Goal: Find specific page/section: Find specific page/section

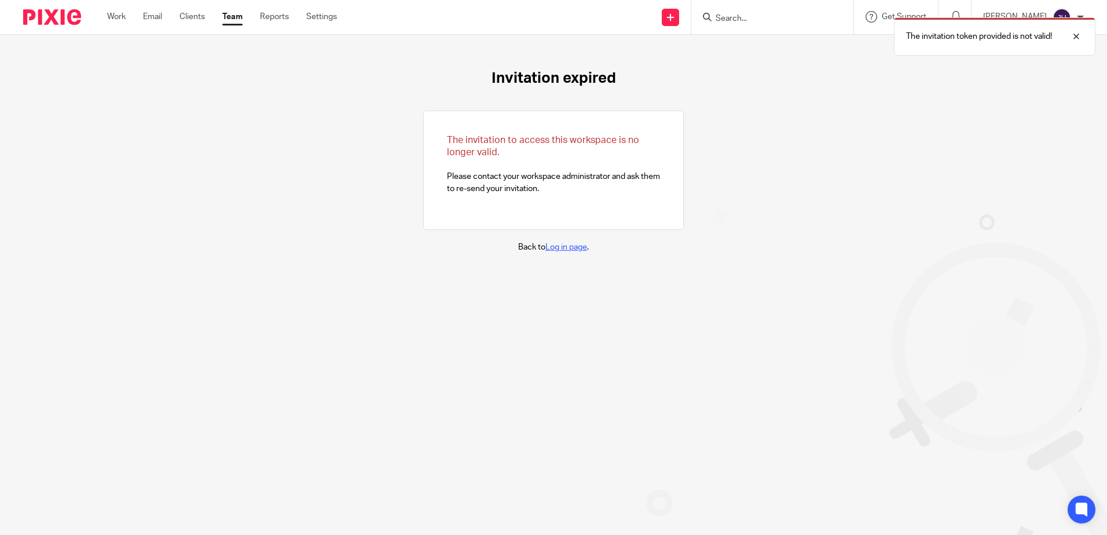
click at [554, 248] on link "Log in page" at bounding box center [566, 247] width 42 height 8
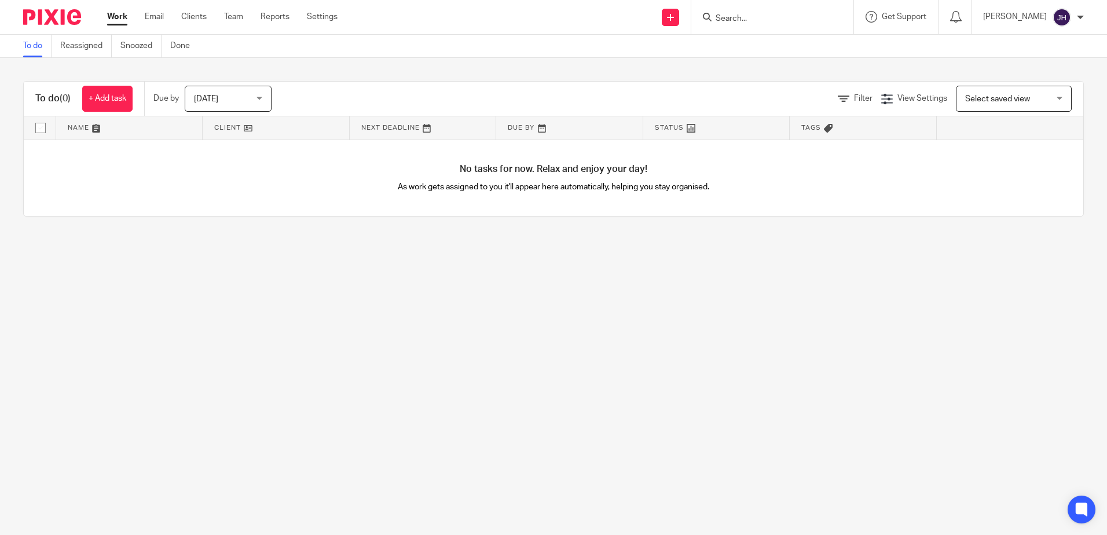
click at [753, 20] on input "Search" at bounding box center [766, 19] width 104 height 10
type input "oil"
click at [795, 53] on link at bounding box center [813, 49] width 203 height 27
click at [806, 23] on div "You are already signed in." at bounding box center [824, 34] width 542 height 44
click at [771, 11] on form at bounding box center [775, 17] width 123 height 14
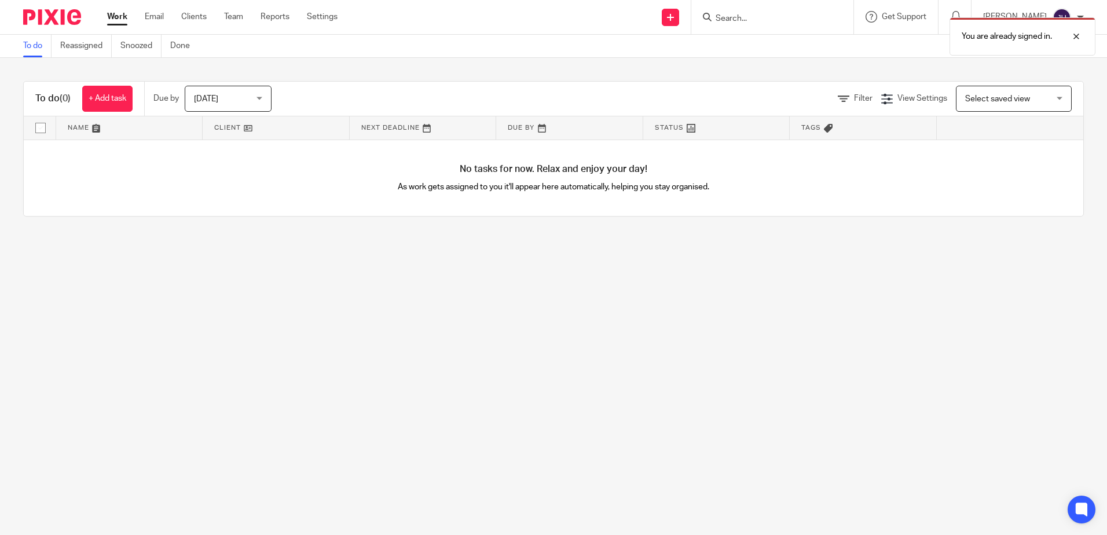
click at [759, 17] on div "You are already signed in." at bounding box center [824, 34] width 542 height 44
click at [1077, 34] on div at bounding box center [1067, 37] width 31 height 14
click at [793, 14] on input "Search" at bounding box center [766, 19] width 104 height 10
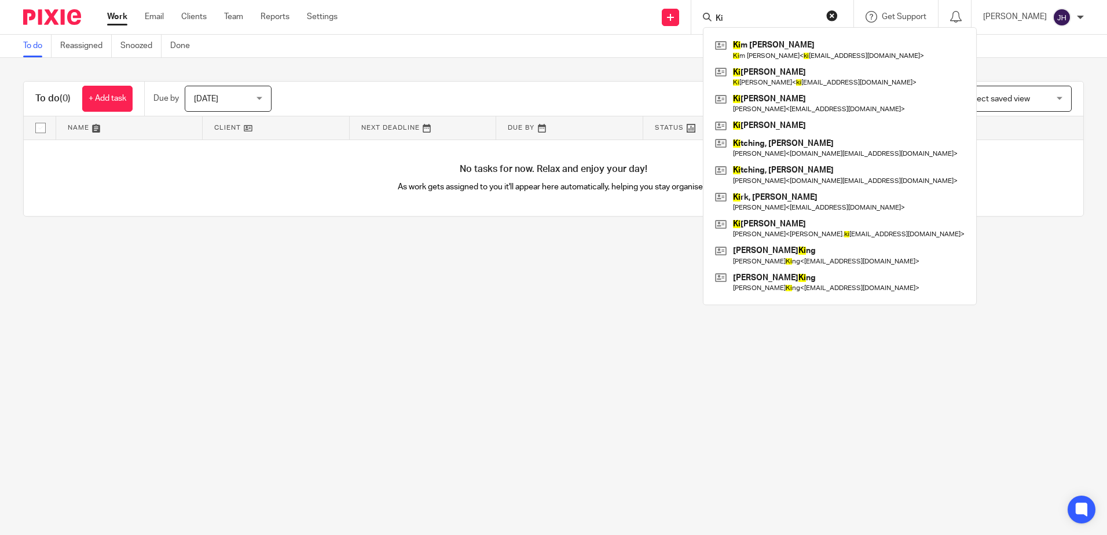
type input "K"
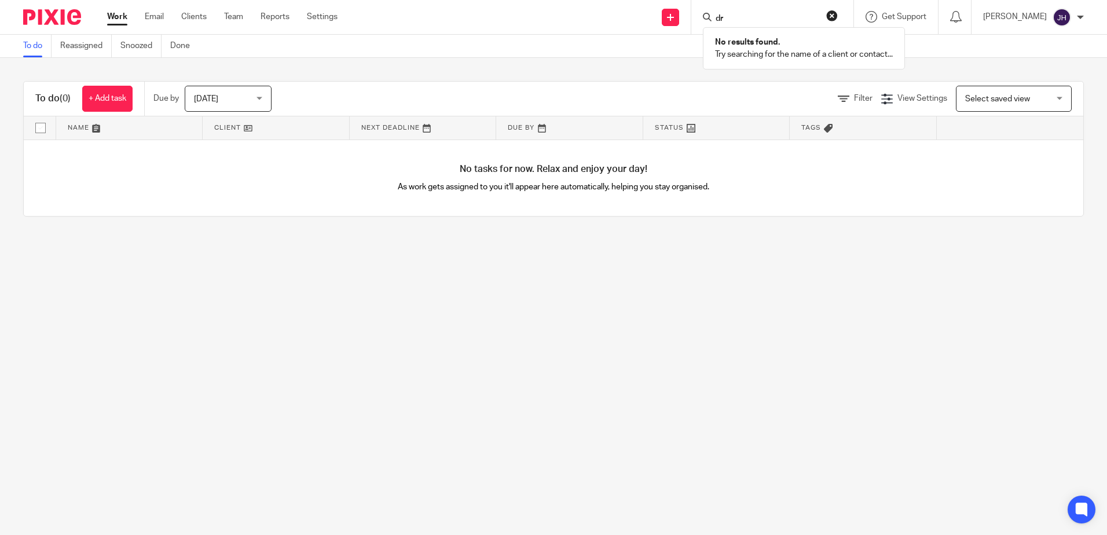
type input "d"
click at [762, 15] on input "Search" at bounding box center [766, 19] width 104 height 10
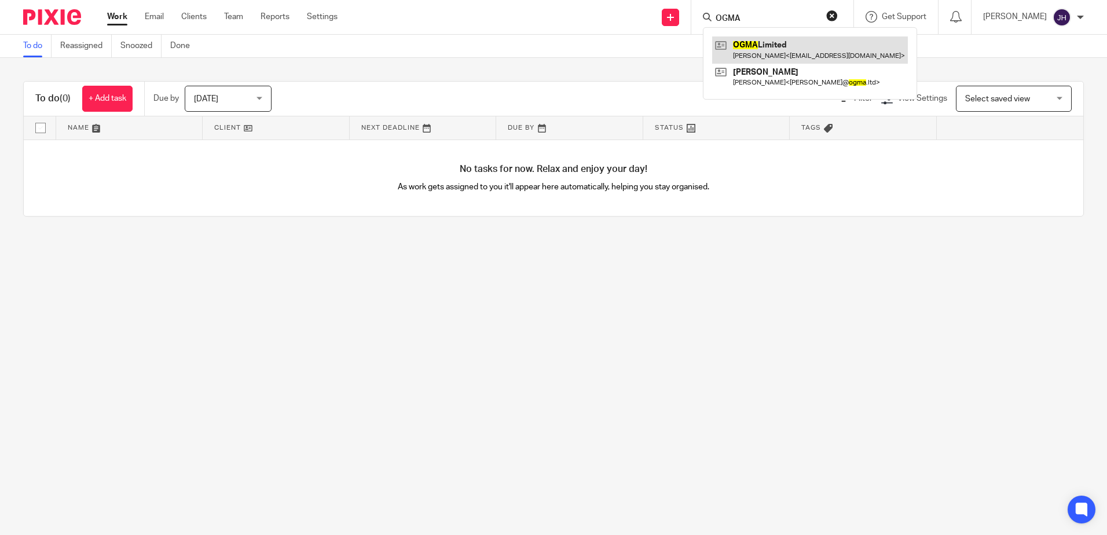
type input "OGMA"
click at [776, 51] on link at bounding box center [810, 49] width 196 height 27
